Goal: Information Seeking & Learning: Learn about a topic

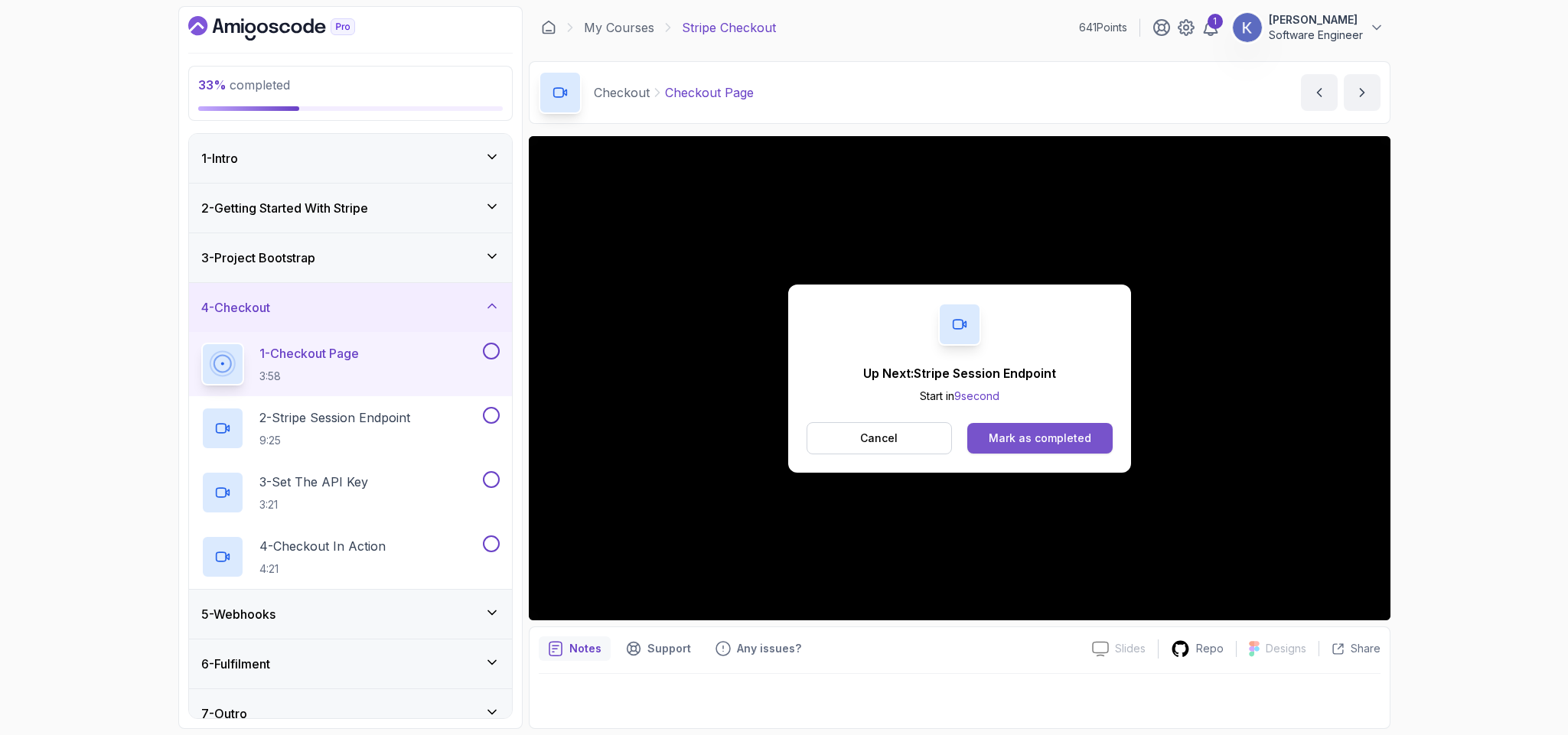
click at [1027, 432] on div "Mark as completed" at bounding box center [1040, 439] width 103 height 15
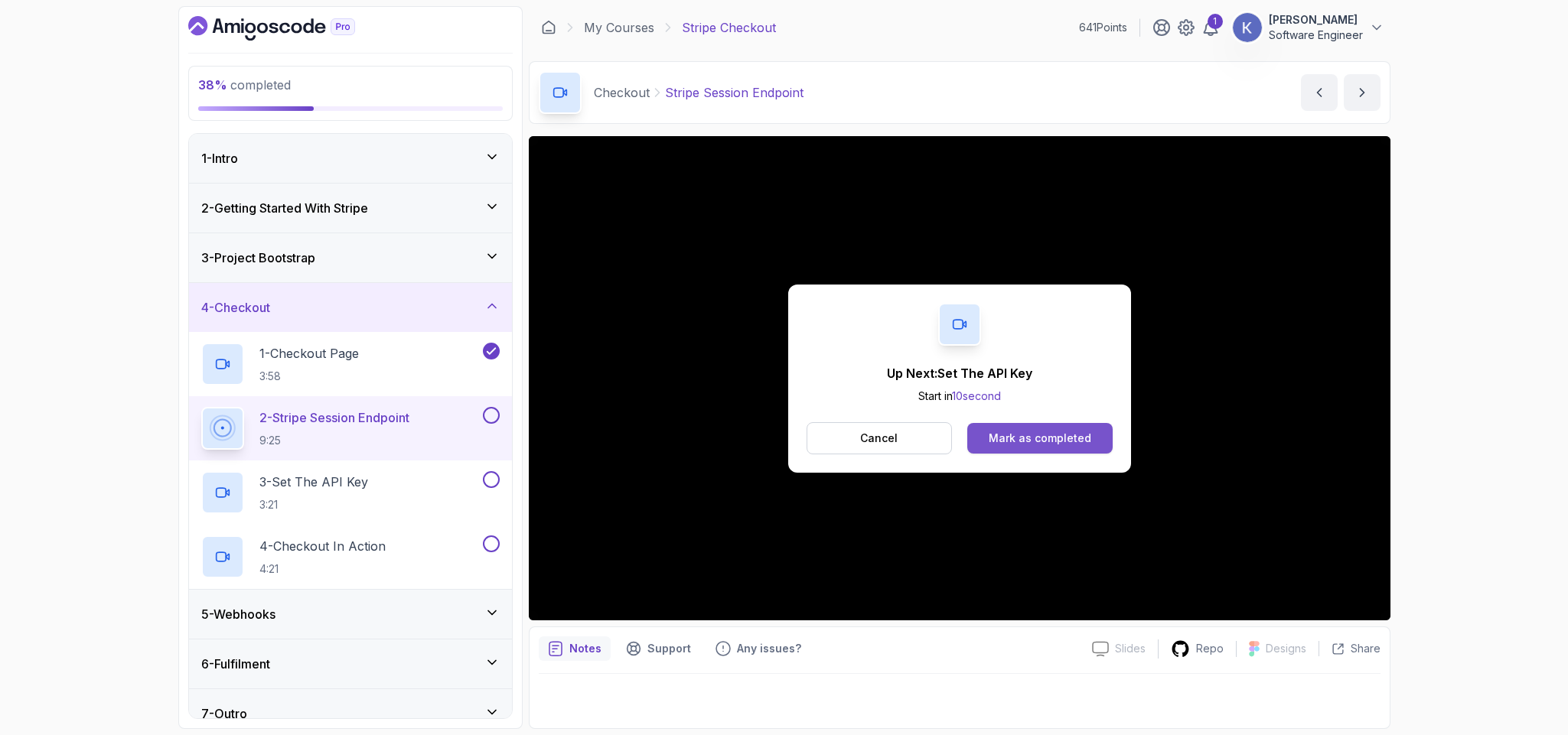
click at [1089, 436] on button "Mark as completed" at bounding box center [1039, 439] width 144 height 31
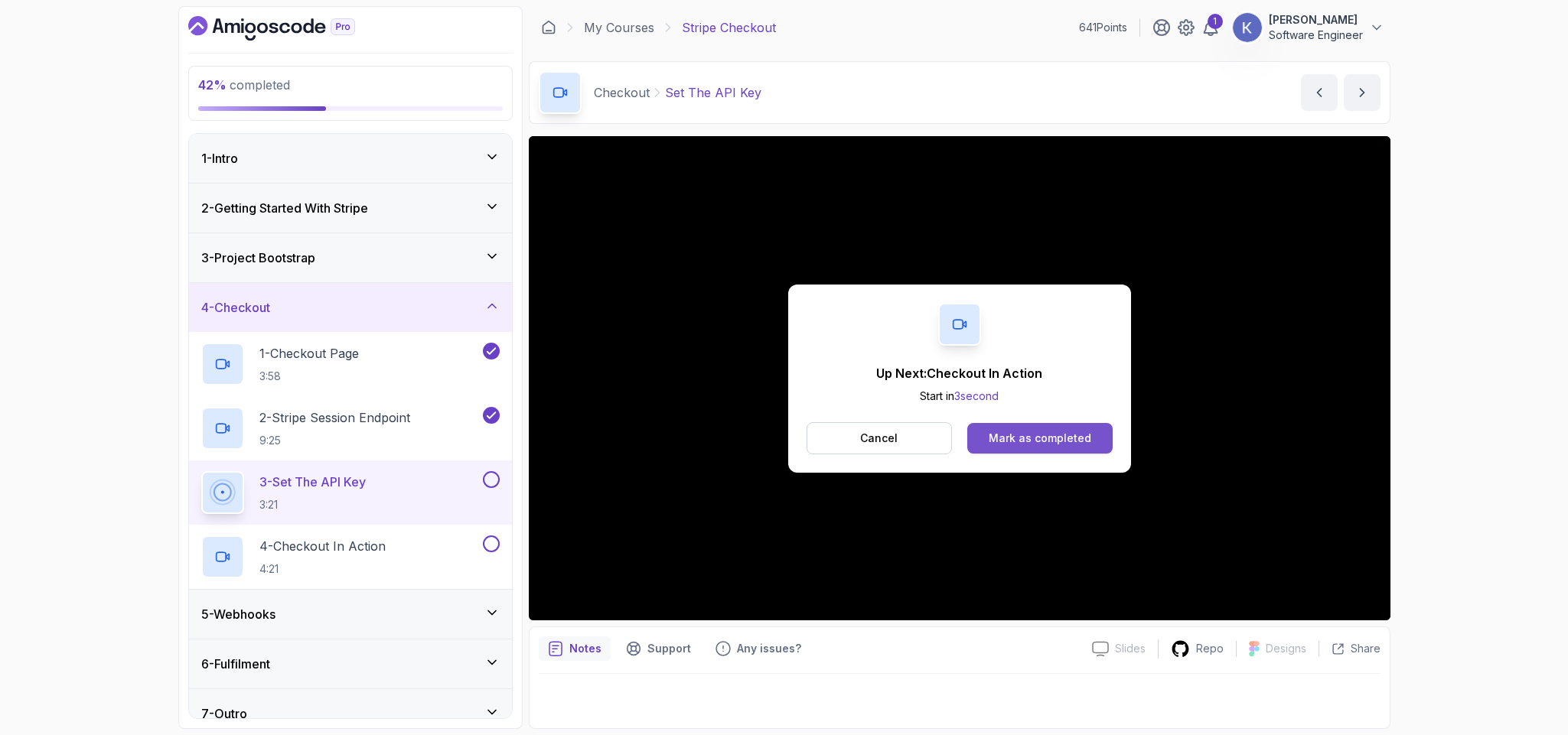
click at [1100, 439] on button "Mark as completed" at bounding box center [1039, 439] width 144 height 31
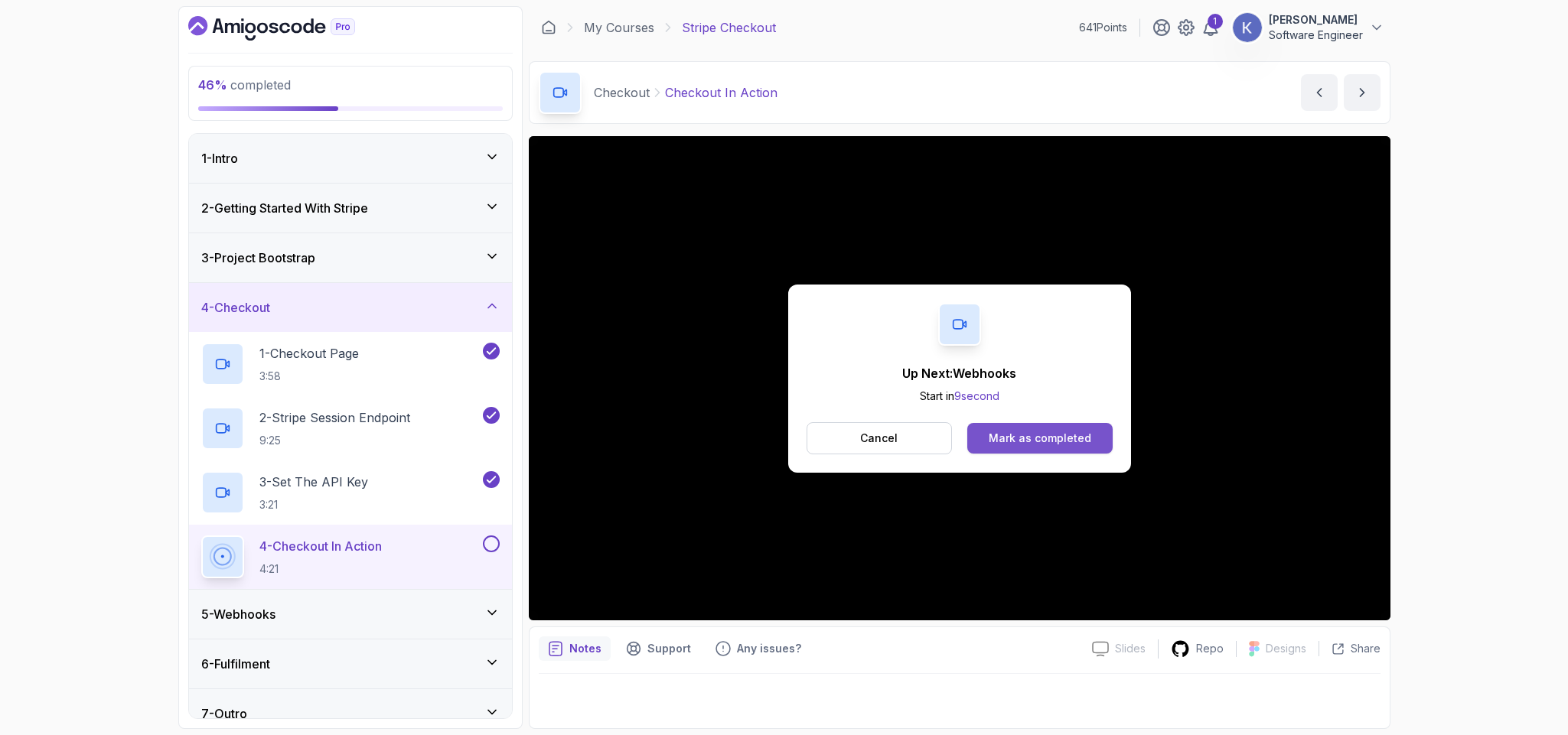
click at [1087, 434] on div "Mark as completed" at bounding box center [1040, 439] width 103 height 15
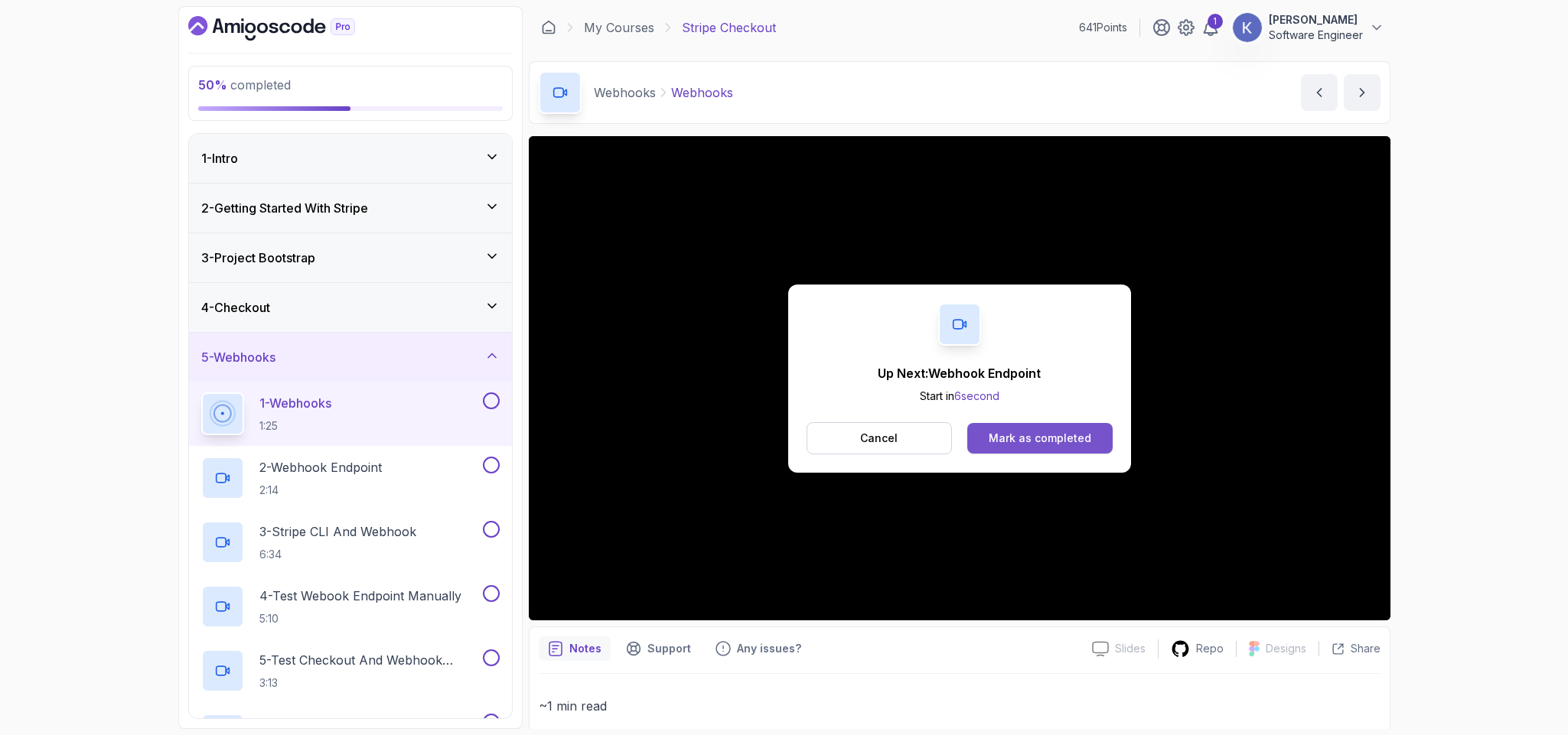
click at [1079, 432] on div "Mark as completed" at bounding box center [1040, 439] width 103 height 15
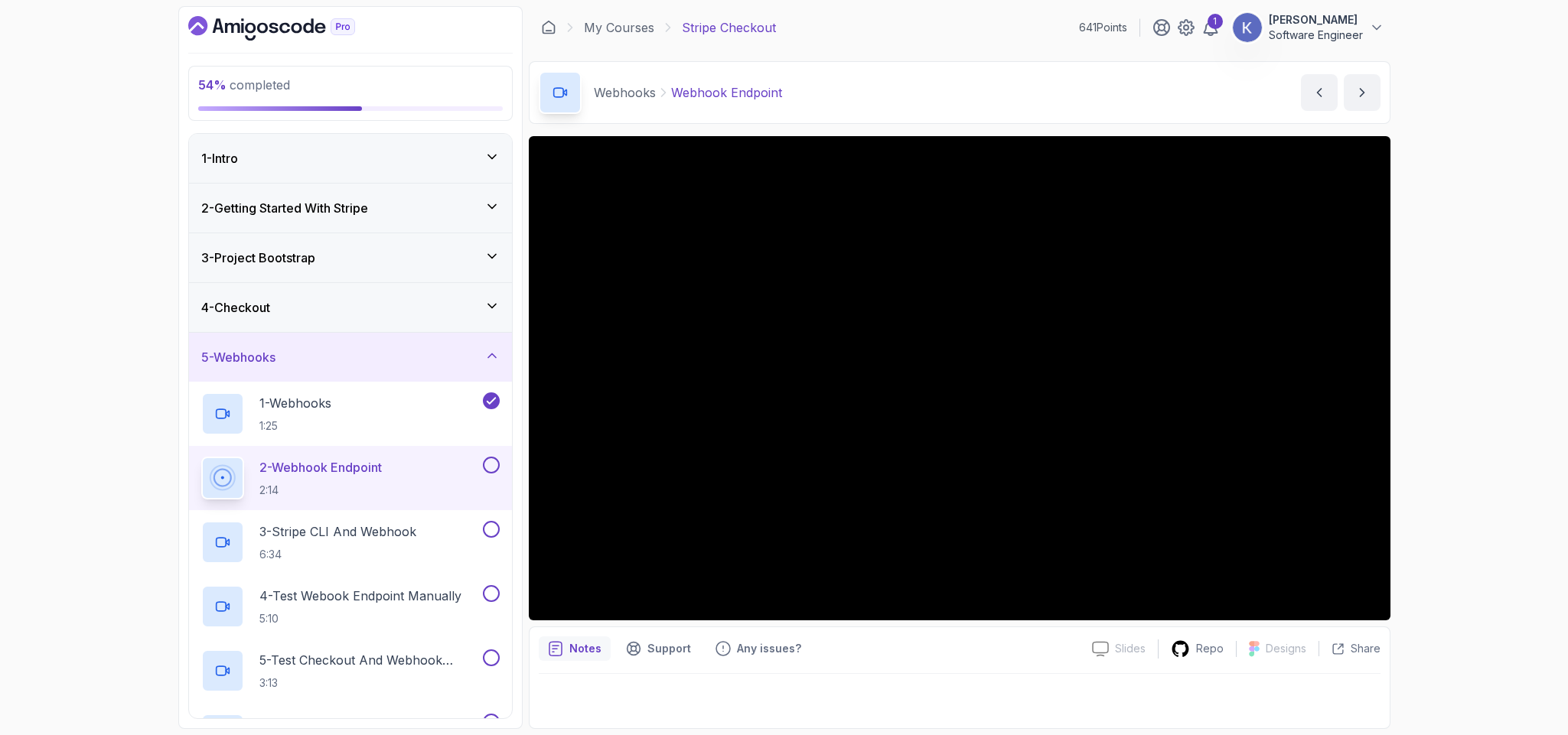
click at [195, 476] on div "2 - Webhook Endpoint 2:14" at bounding box center [351, 478] width 323 height 64
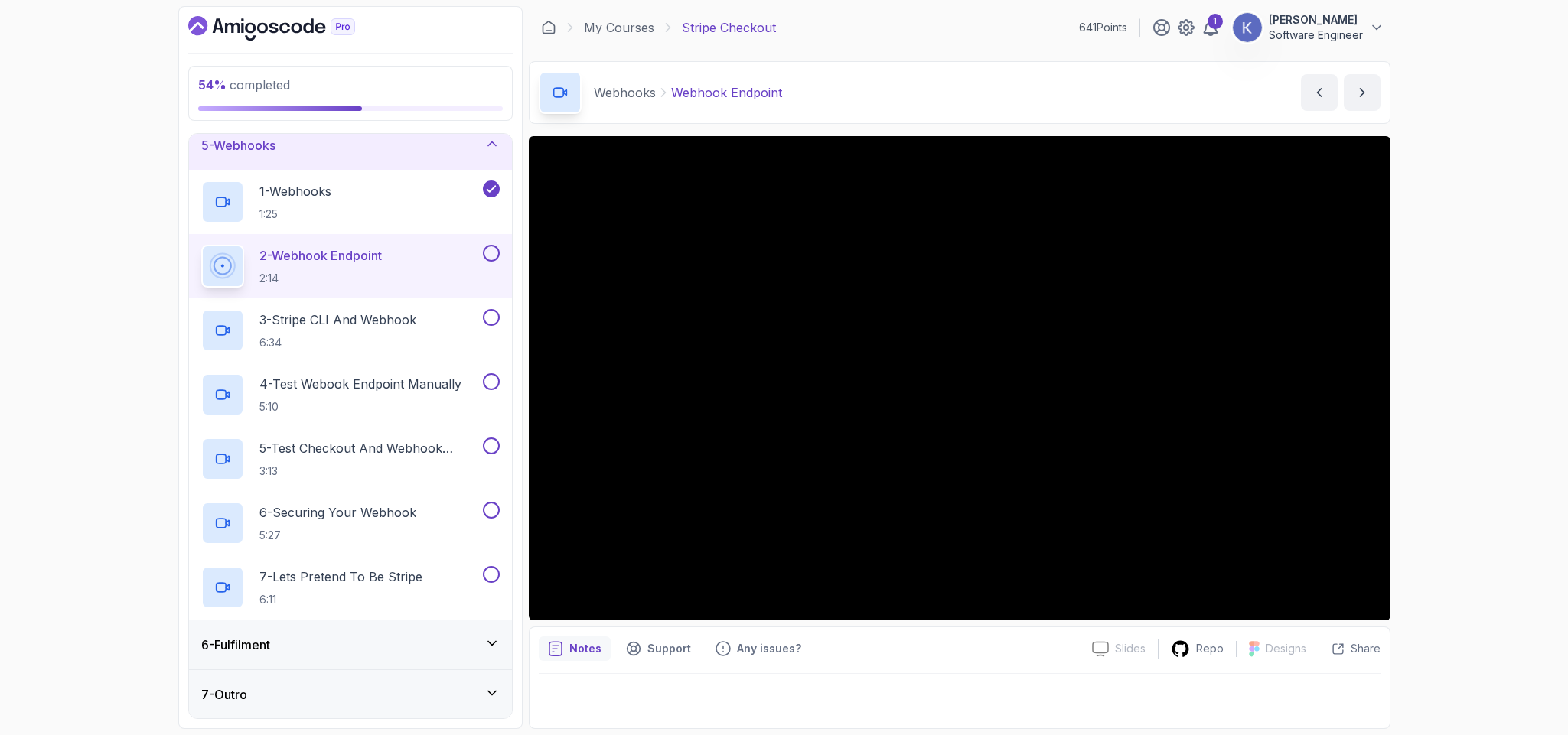
scroll to position [215, 0]
click at [277, 631] on div "6 - Fulfilment" at bounding box center [351, 643] width 323 height 49
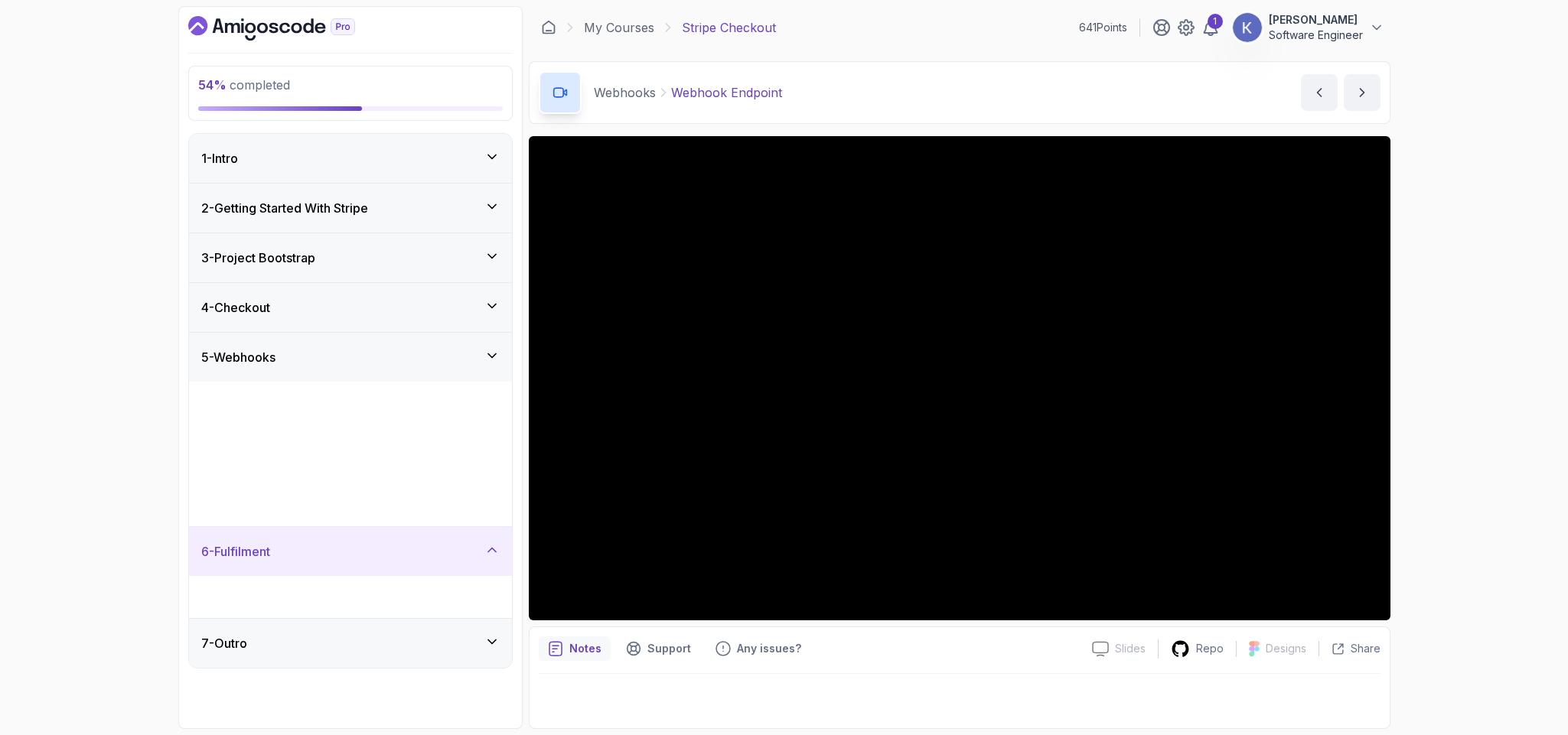
scroll to position [0, 0]
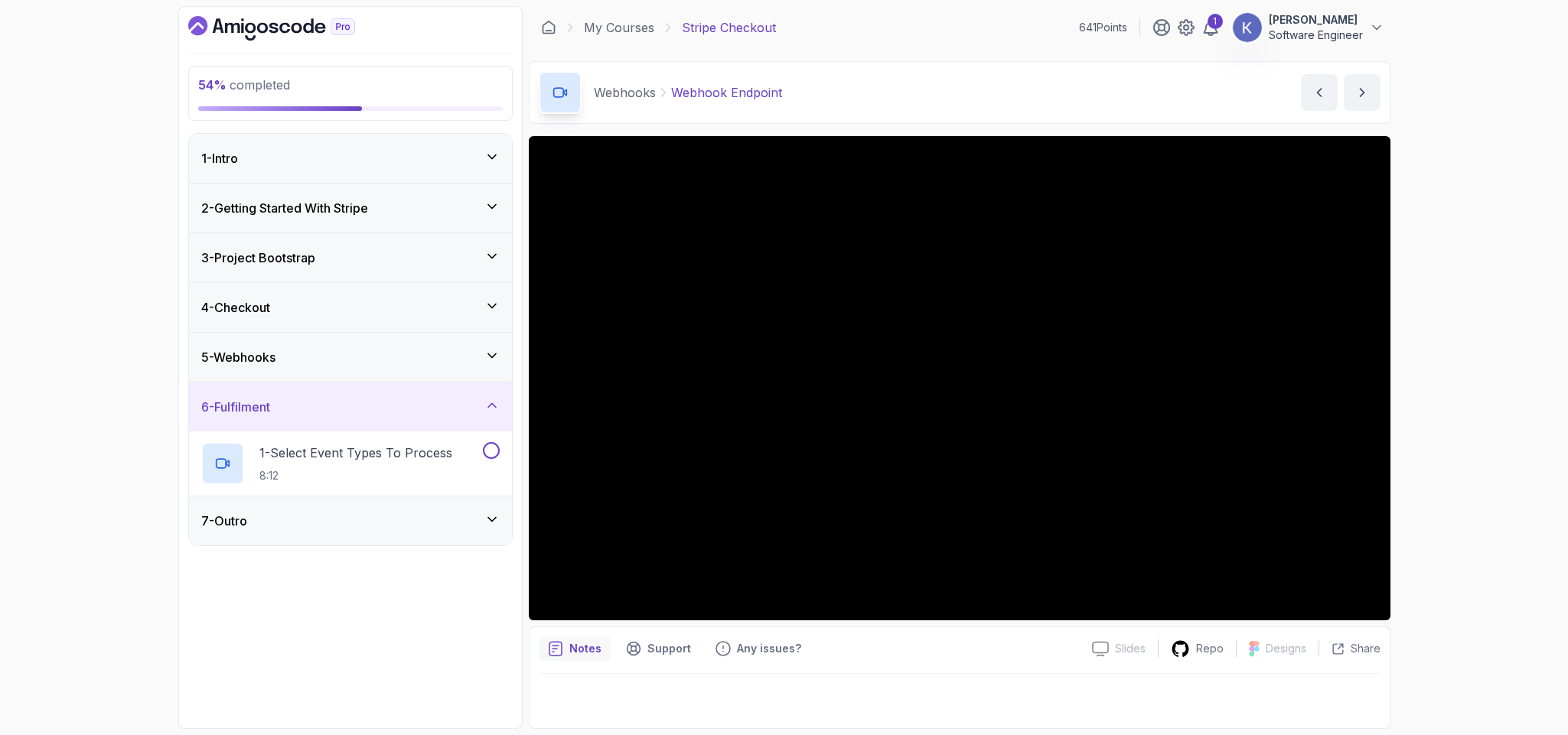
click at [418, 332] on div "4 - Checkout" at bounding box center [351, 307] width 323 height 49
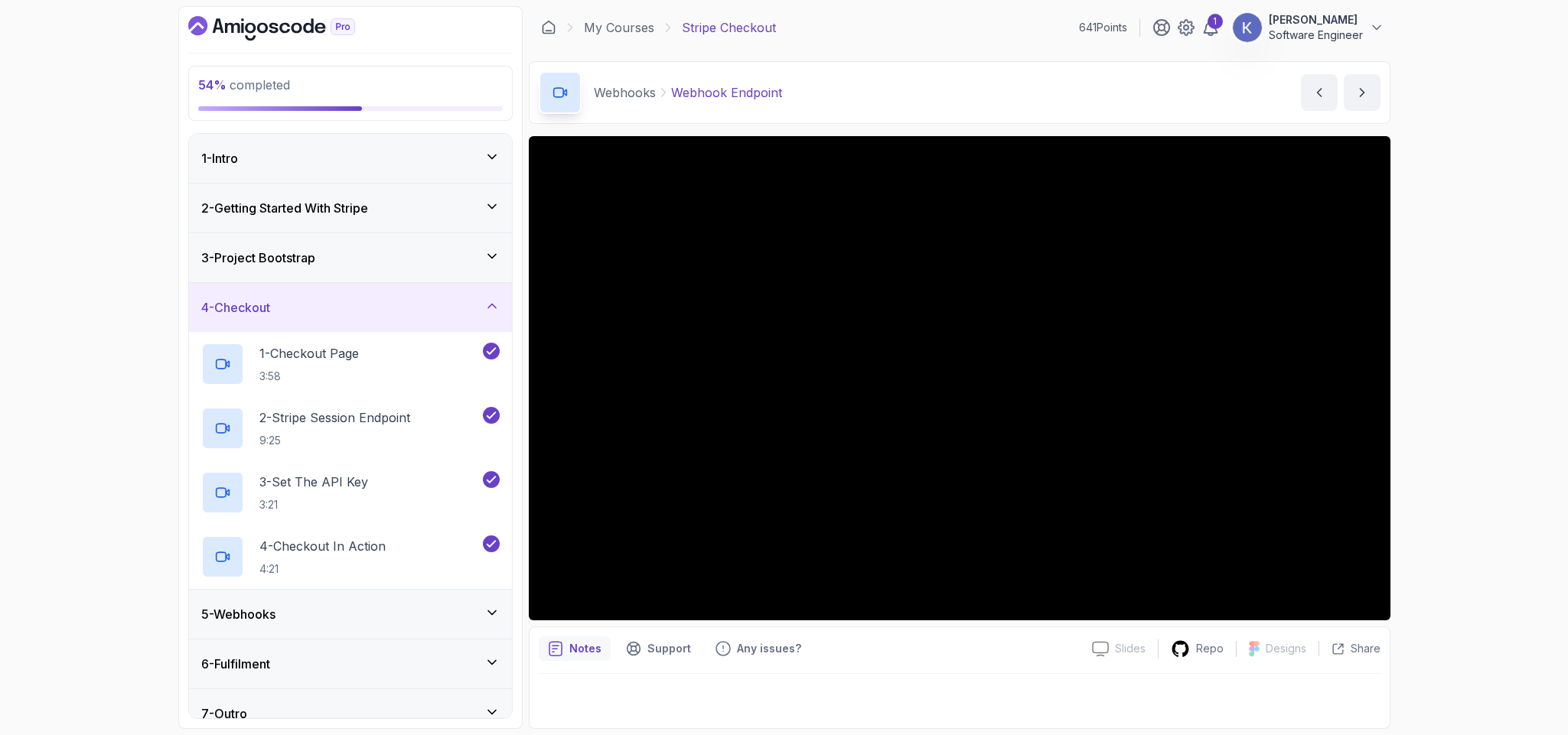
click at [288, 623] on div "5 - Webhooks" at bounding box center [351, 615] width 298 height 19
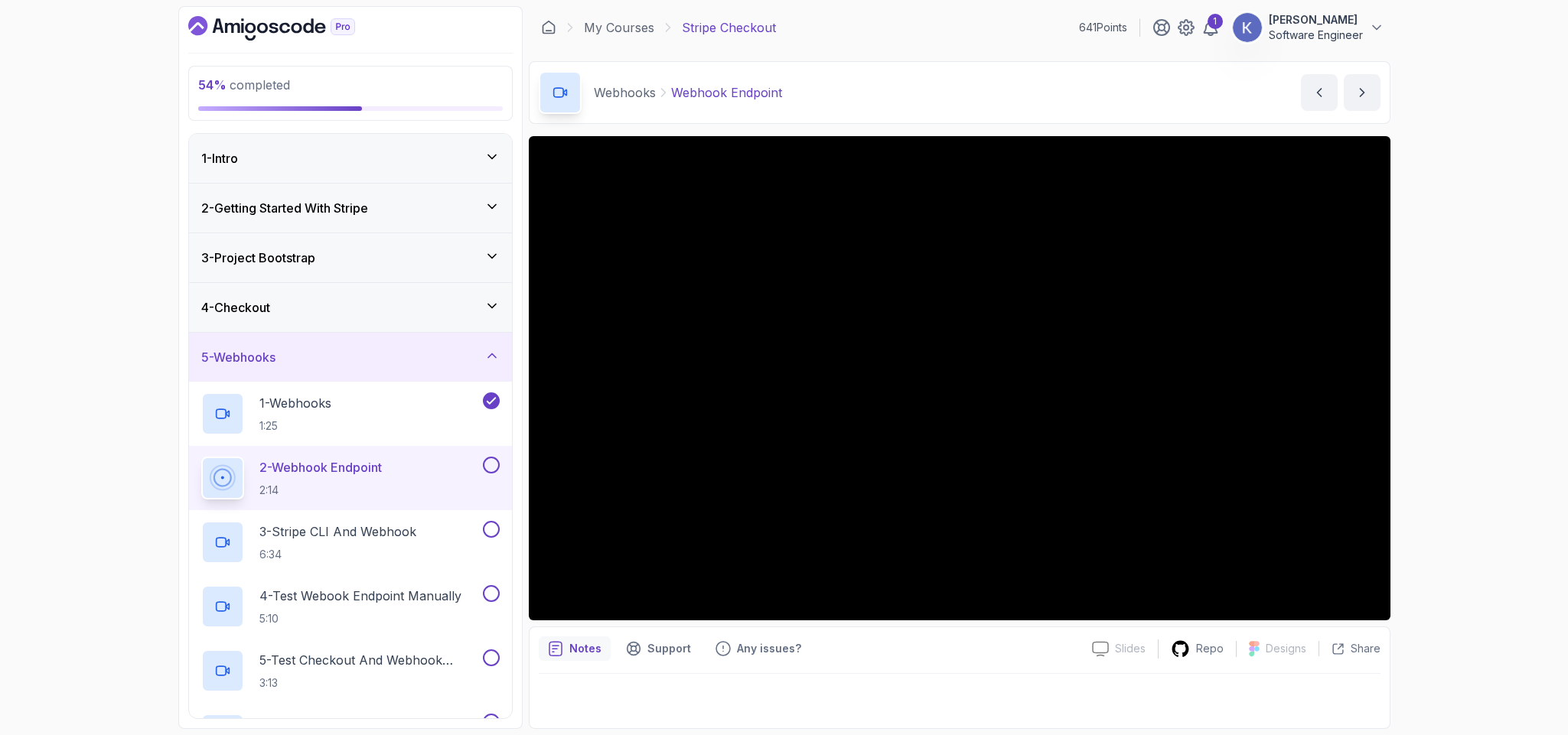
click at [192, 482] on div "2 - Webhook Endpoint 2:14" at bounding box center [351, 478] width 323 height 64
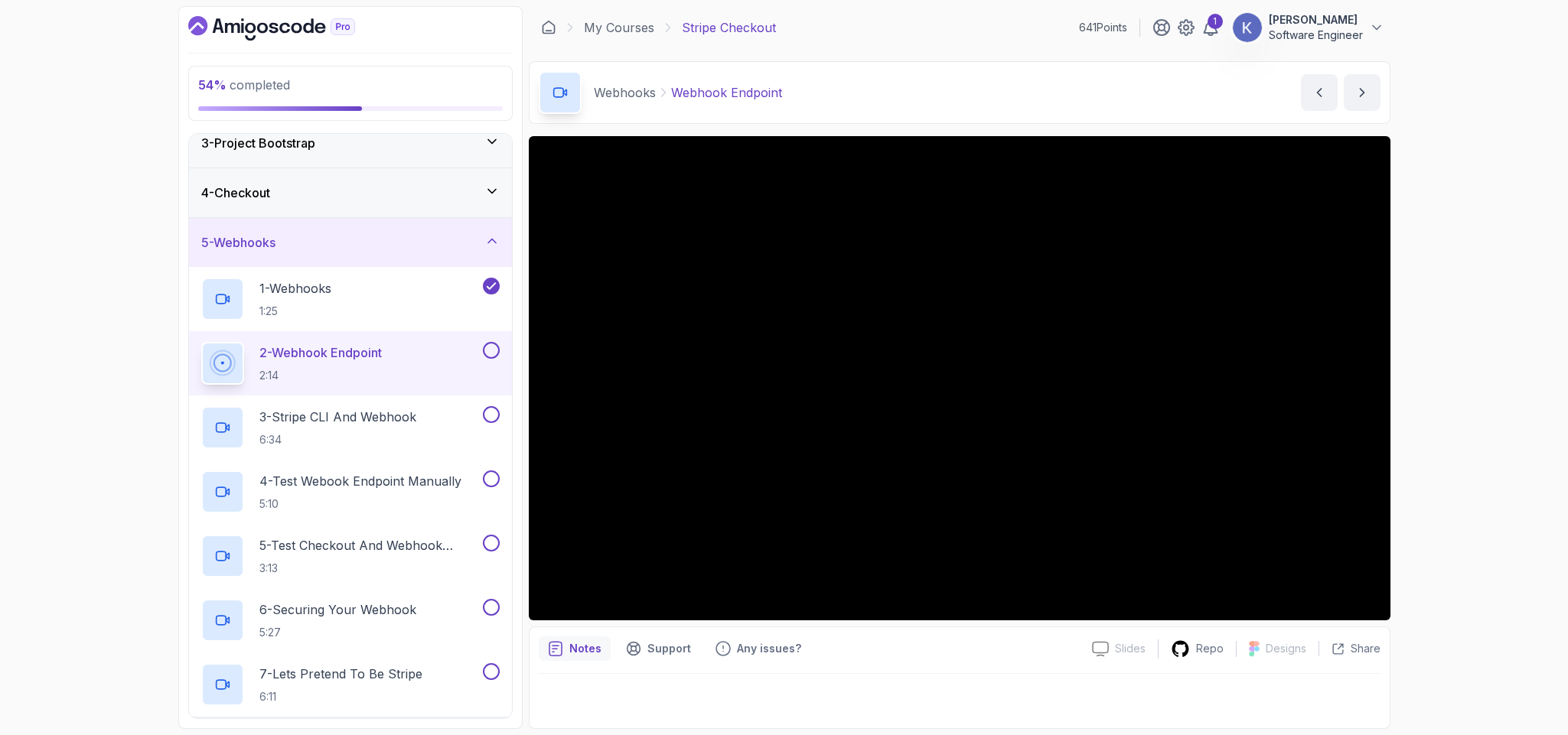
scroll to position [215, 0]
